Goal: Find specific page/section: Find specific page/section

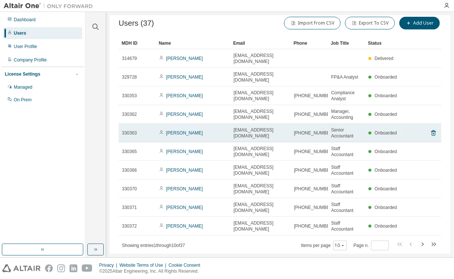
scroll to position [13, 0]
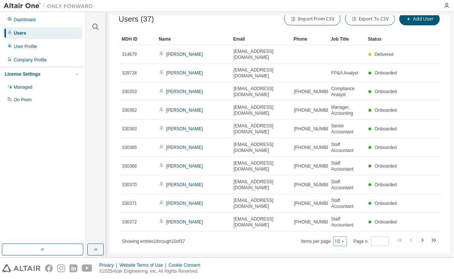
click at [341, 239] on icon "button" at bounding box center [343, 241] width 4 height 4
click at [315, 217] on div "100" at bounding box center [335, 218] width 59 height 9
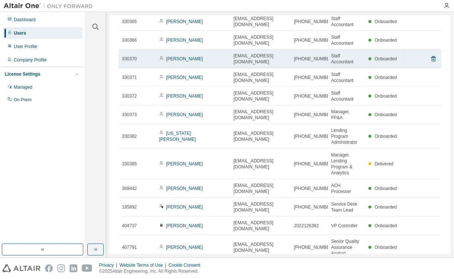
scroll to position [151, 0]
